Goal: Transaction & Acquisition: Download file/media

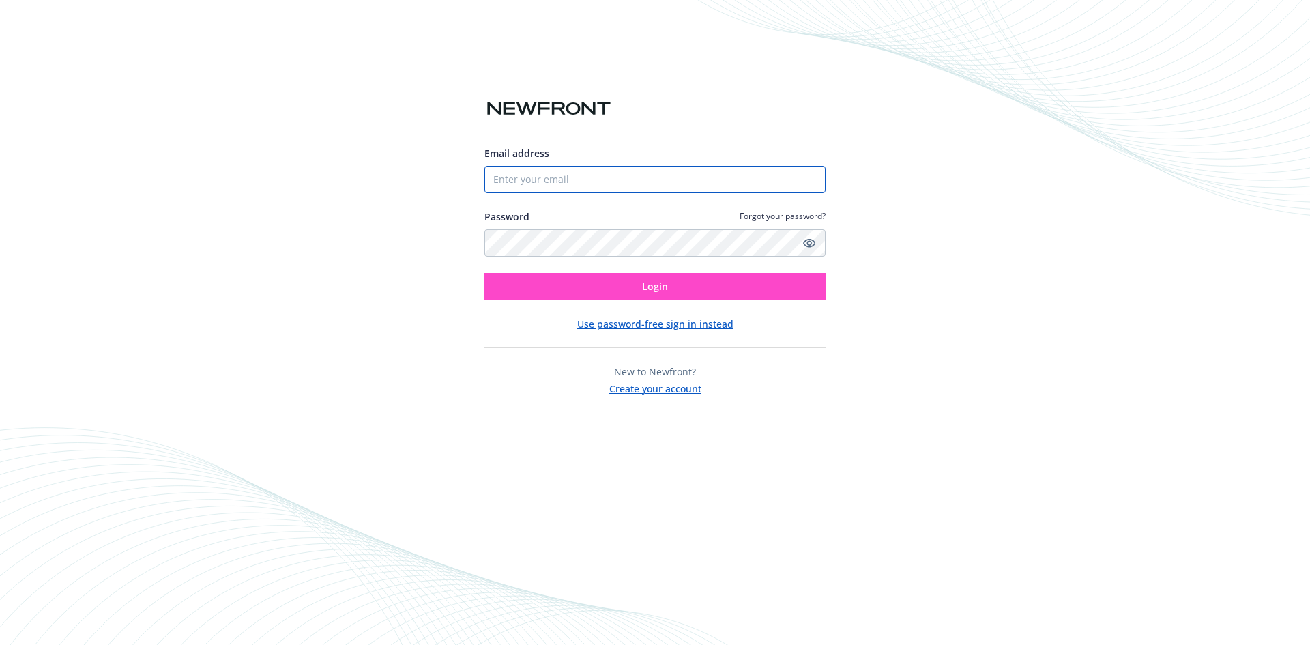
type input "[PERSON_NAME][EMAIL_ADDRESS][DOMAIN_NAME]"
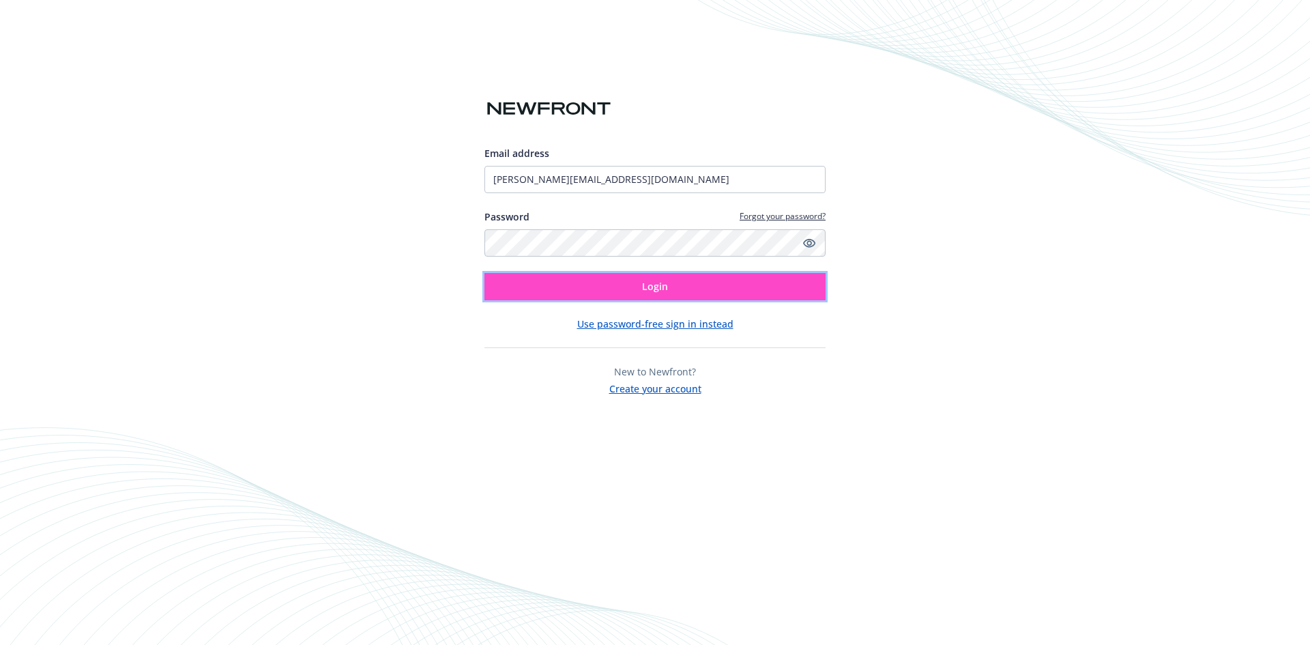
click at [731, 280] on button "Login" at bounding box center [654, 286] width 341 height 27
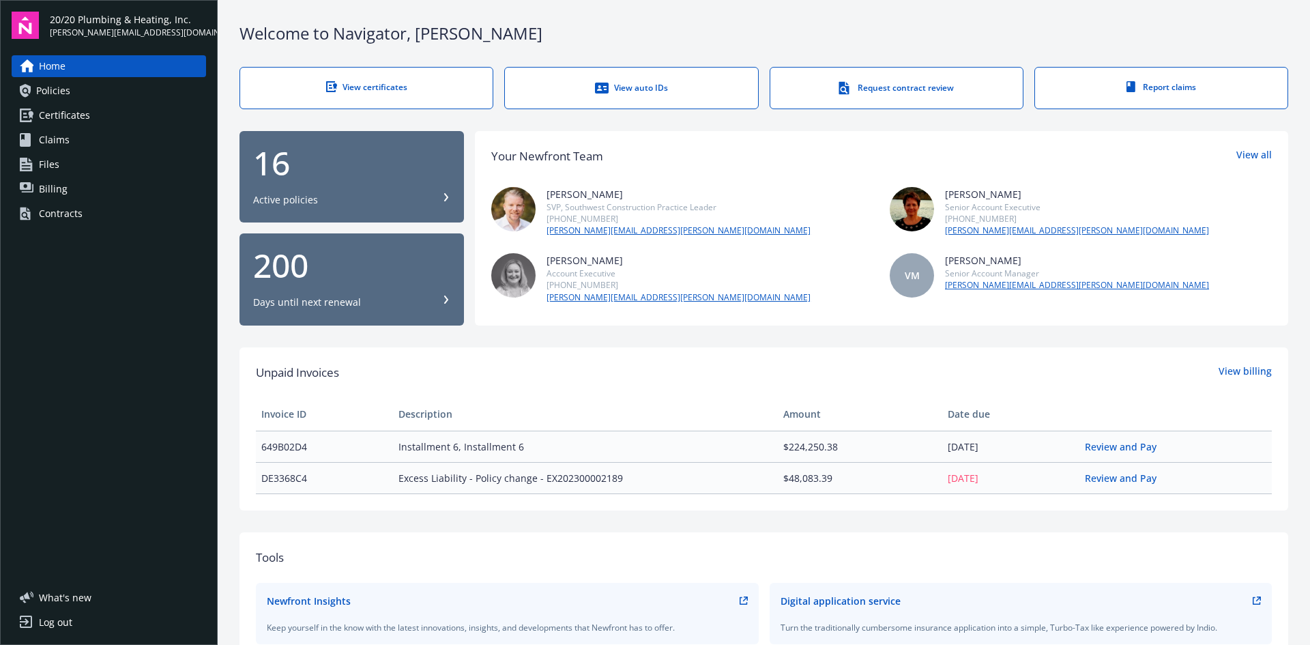
click at [362, 86] on div "View certificates" at bounding box center [366, 87] width 198 height 12
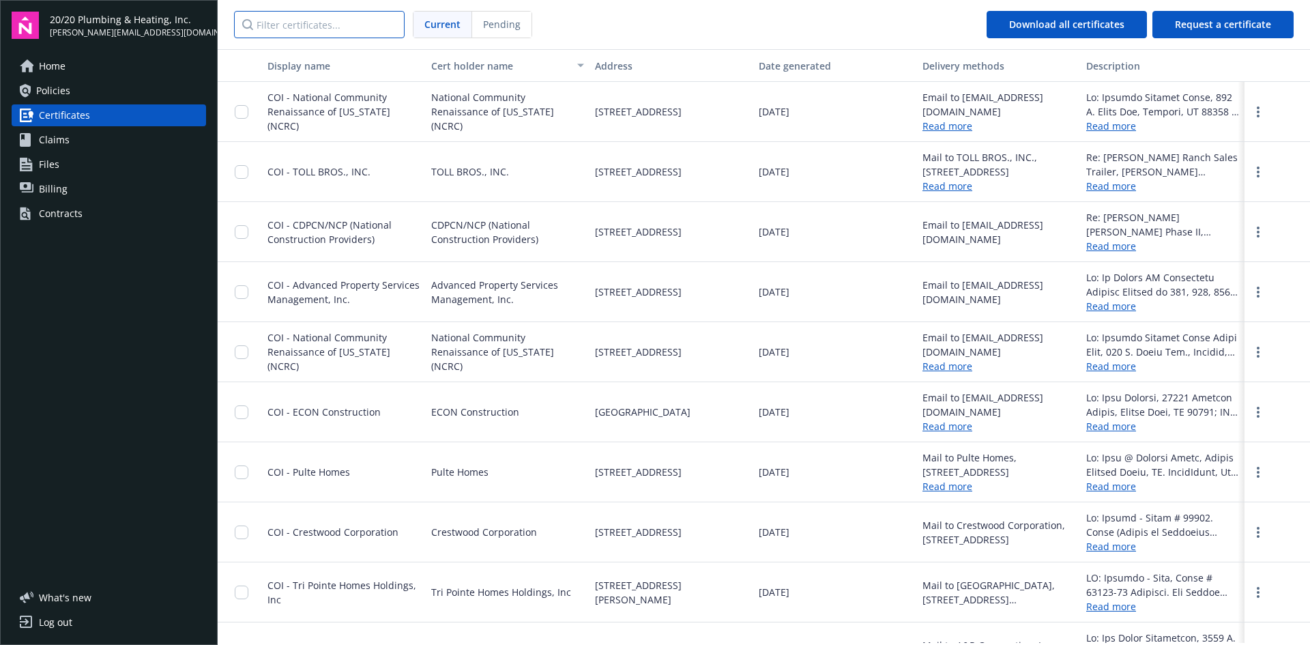
click at [358, 25] on input "Filter certificates..." at bounding box center [319, 24] width 171 height 27
paste input "Analysis of Counsel’s Response to [PERSON_NAME]’s Letter"
type input "Analysis of Counsel’s Response to [PERSON_NAME]’s Letter"
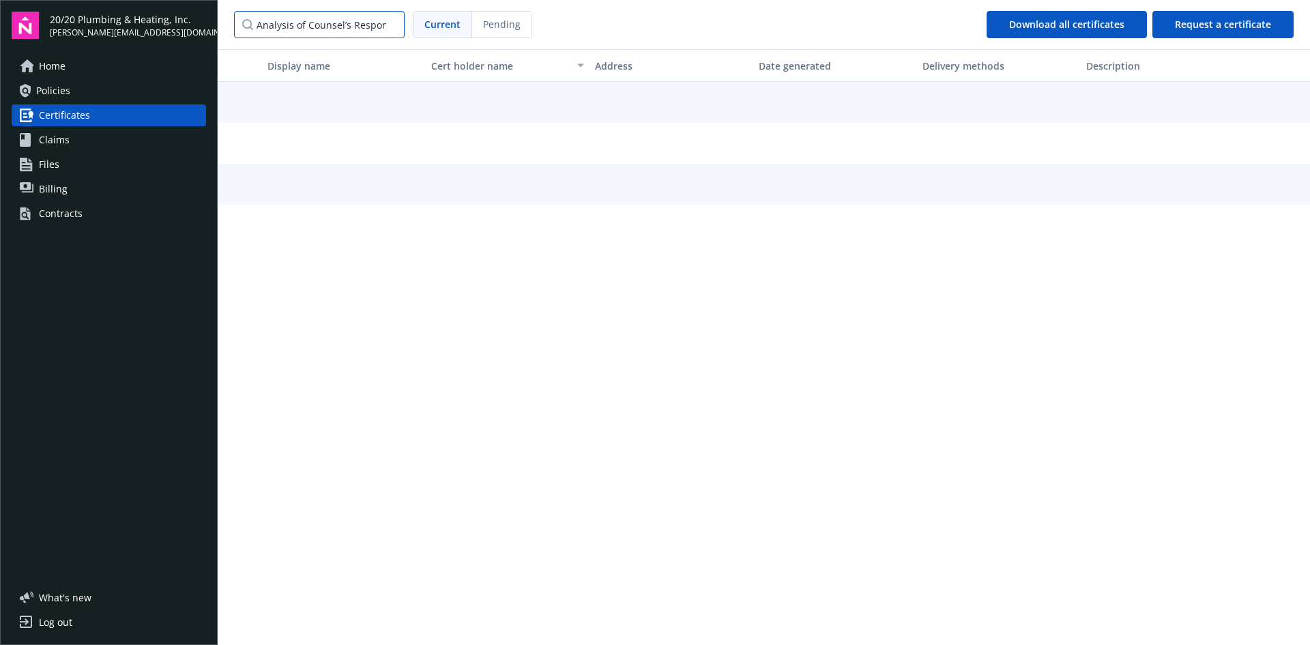
scroll to position [0, 68]
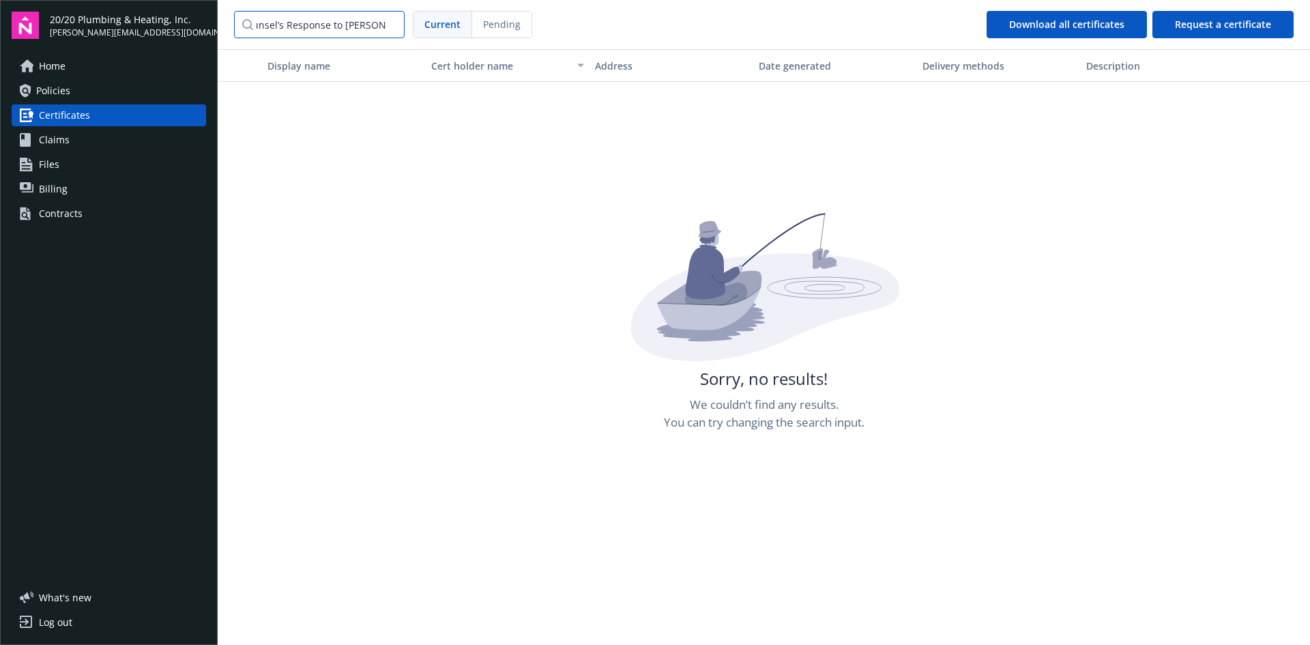
click at [387, 25] on input "Analysis of Counsel’s Response to [PERSON_NAME]’s Letter" at bounding box center [319, 24] width 171 height 27
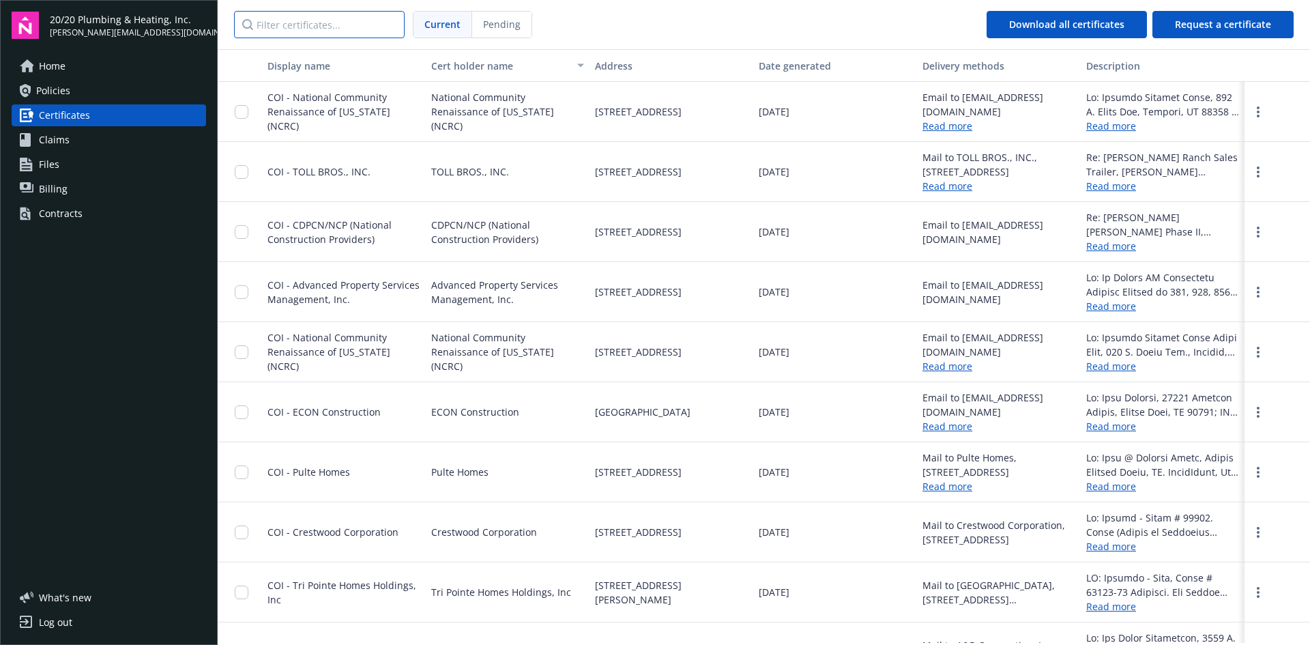
scroll to position [0, 0]
click at [314, 33] on input "Filter certificates..." at bounding box center [319, 24] width 171 height 27
paste input "Skyline TI 328040"
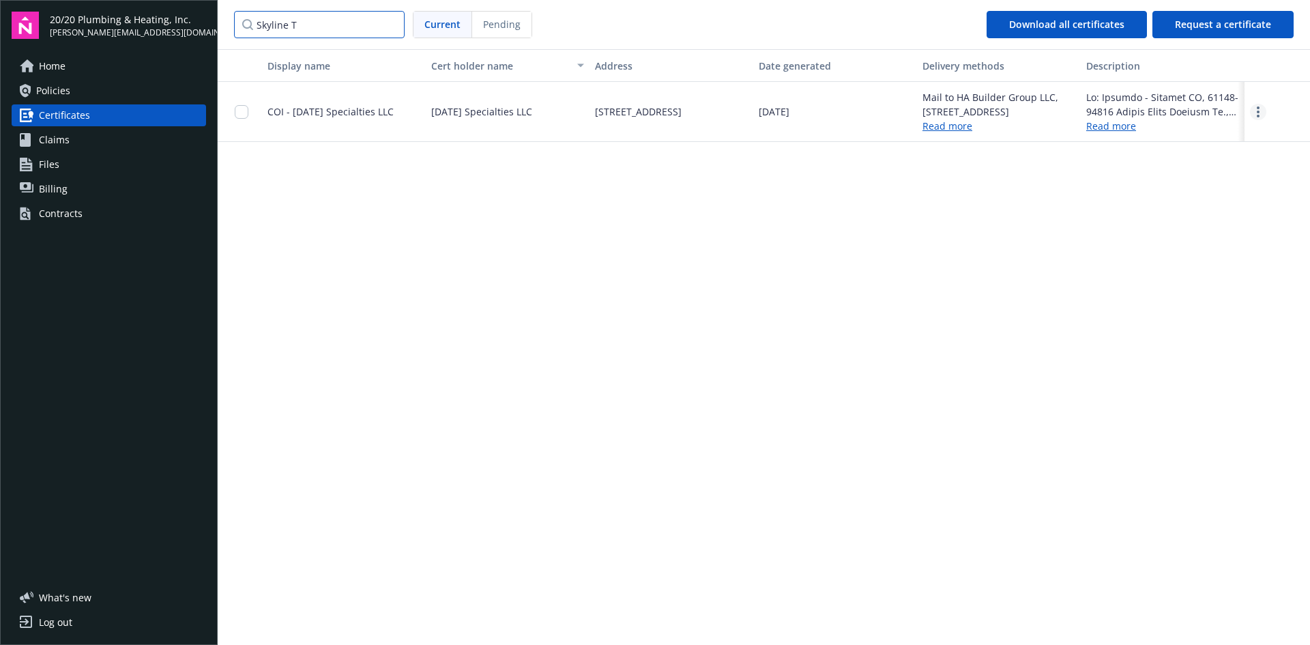
type input "Skyline T"
click at [1258, 110] on circle "more" at bounding box center [1257, 111] width 3 height 3
drag, startPoint x: 1232, startPoint y: 138, endPoint x: 1228, endPoint y: 132, distance: 7.0
click at [1232, 138] on link "Download" at bounding box center [1220, 139] width 89 height 27
